Goal: Communication & Community: Answer question/provide support

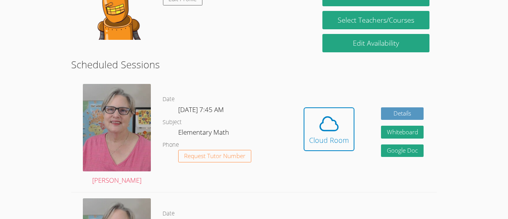
scroll to position [171, 0]
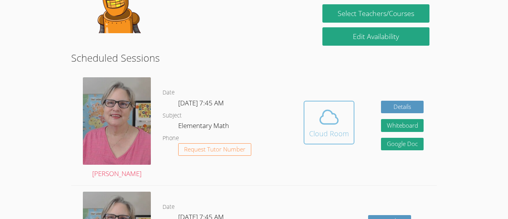
click at [339, 129] on div "Cloud Room" at bounding box center [329, 133] width 40 height 11
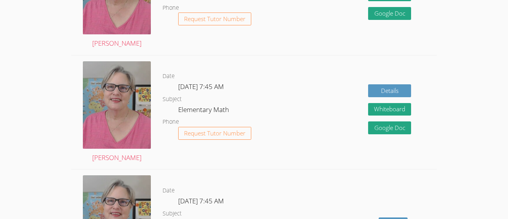
scroll to position [546, 0]
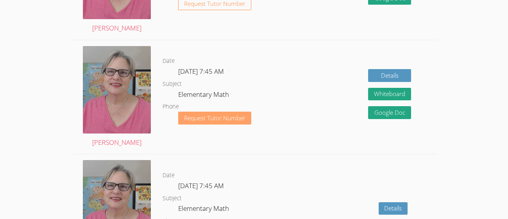
click at [224, 115] on span "Request Tutor Number" at bounding box center [214, 118] width 61 height 6
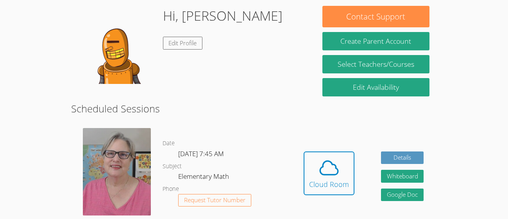
scroll to position [115, 0]
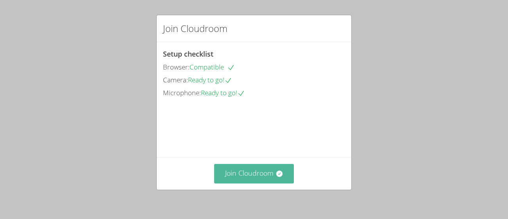
click at [229, 171] on button "Join Cloudroom" at bounding box center [254, 173] width 80 height 19
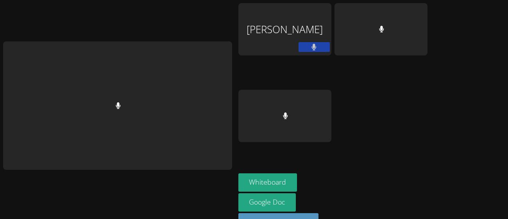
click at [238, 171] on div at bounding box center [284, 157] width 93 height 31
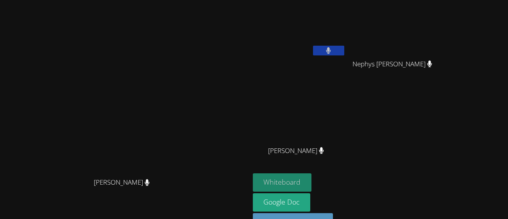
click at [312, 182] on button "Whiteboard" at bounding box center [282, 182] width 59 height 18
click at [442, 62] on div "Nephys [PERSON_NAME]" at bounding box center [395, 70] width 93 height 31
click at [432, 65] on icon at bounding box center [429, 64] width 5 height 7
click at [432, 62] on icon at bounding box center [429, 64] width 5 height 7
click at [432, 63] on icon at bounding box center [429, 64] width 5 height 7
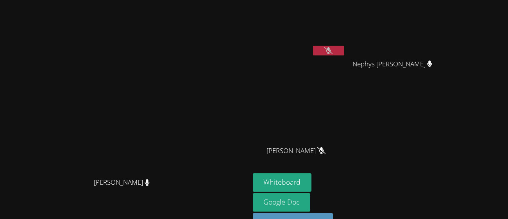
click at [442, 121] on div "Kendra Diaz Guzman Nephys Bruns Nephys Bruns Aarush Balaji Aarush Balaji" at bounding box center [347, 88] width 189 height 170
click at [324, 146] on span "[PERSON_NAME]" at bounding box center [296, 150] width 56 height 11
click at [324, 151] on icon at bounding box center [321, 150] width 5 height 7
click at [344, 54] on button at bounding box center [328, 51] width 31 height 10
click at [344, 53] on button at bounding box center [328, 51] width 31 height 10
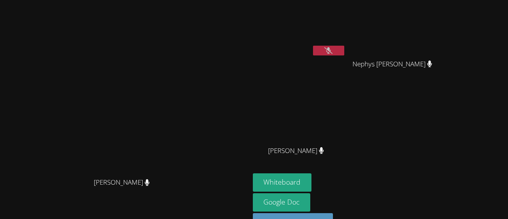
click at [344, 49] on button at bounding box center [328, 51] width 31 height 10
click at [331, 52] on icon at bounding box center [328, 50] width 5 height 7
click at [442, 102] on div "Kendra Diaz Guzman Nephys Bruns Nephys Bruns Aarush Balaji Aarush Balaji" at bounding box center [347, 88] width 189 height 170
click at [346, 59] on div "[PERSON_NAME]" at bounding box center [299, 45] width 93 height 84
click at [332, 50] on icon at bounding box center [328, 50] width 8 height 7
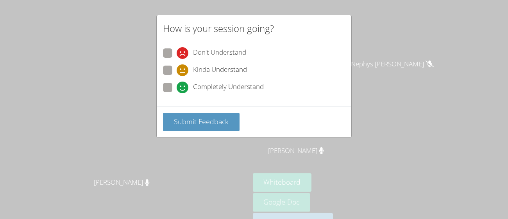
click at [168, 92] on label "Completely Understand" at bounding box center [213, 88] width 101 height 11
click at [177, 89] on input "Completely Understand" at bounding box center [180, 86] width 7 height 7
radio input "true"
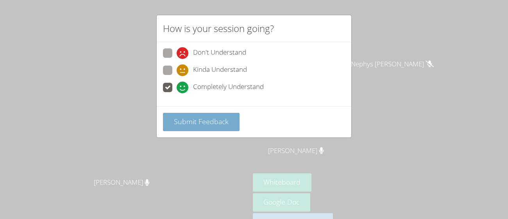
click at [174, 123] on span "Submit Feedback" at bounding box center [201, 121] width 55 height 9
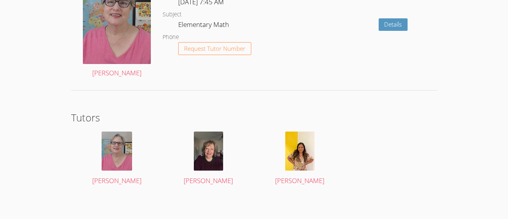
scroll to position [1275, 0]
click at [292, 152] on img at bounding box center [299, 151] width 29 height 39
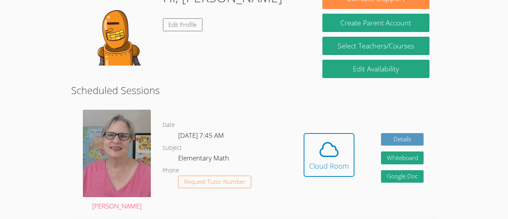
scroll to position [151, 0]
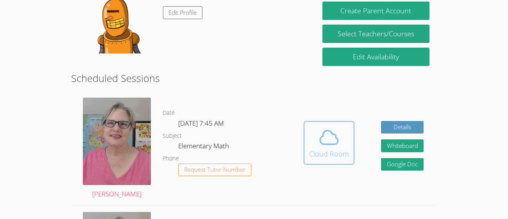
click at [332, 136] on icon at bounding box center [329, 138] width 22 height 22
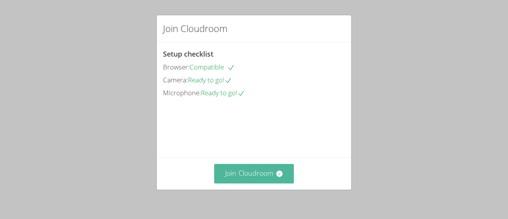
click at [271, 175] on button "Join Cloudroom" at bounding box center [254, 173] width 80 height 19
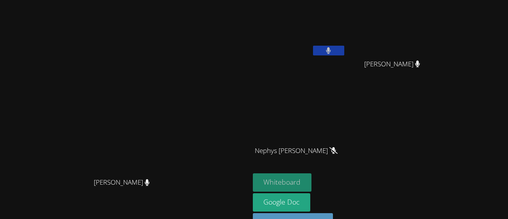
click at [312, 182] on button "Whiteboard" at bounding box center [282, 182] width 59 height 18
